Goal: Find specific page/section: Find specific page/section

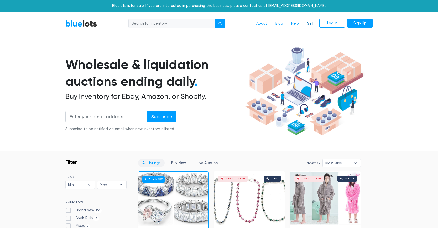
click at [311, 23] on link "Sell" at bounding box center [310, 24] width 14 height 10
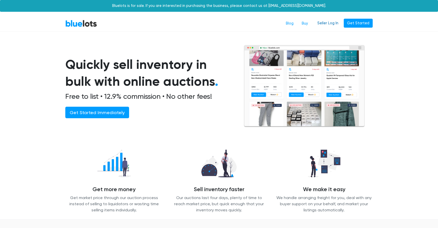
click at [336, 22] on link "Seller Log In" at bounding box center [328, 23] width 28 height 9
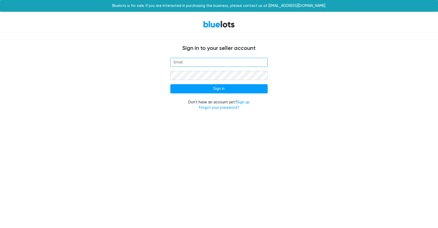
type input "[EMAIL_ADDRESS][DOMAIN_NAME]"
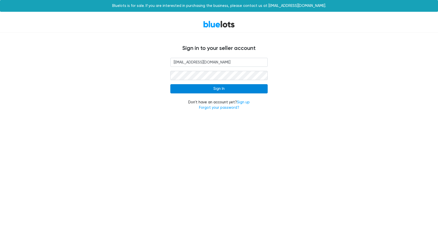
click at [210, 88] on input "Sign In" at bounding box center [218, 88] width 97 height 9
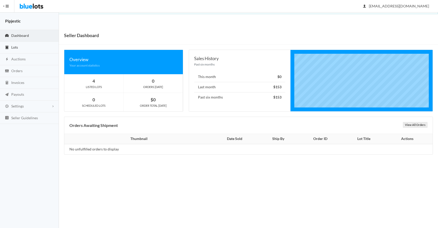
click at [18, 49] on link "Lots" at bounding box center [29, 48] width 59 height 12
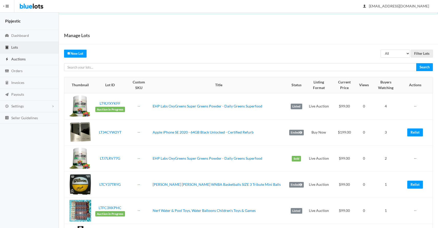
click at [20, 56] on link "Auctions" at bounding box center [29, 60] width 59 height 12
